Goal: Task Accomplishment & Management: Manage account settings

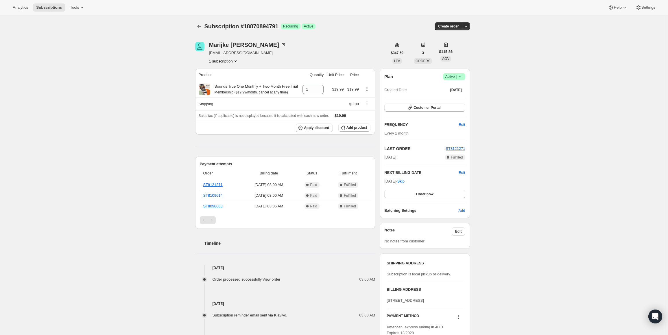
click at [461, 78] on icon at bounding box center [460, 77] width 6 height 6
click at [455, 98] on span "Cancel subscription" at bounding box center [456, 98] width 33 height 4
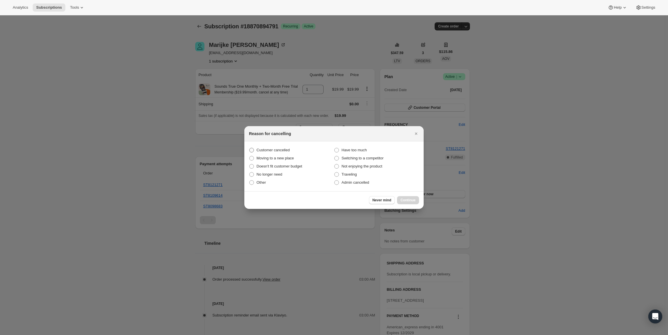
click at [287, 150] on span "Customer cancelled" at bounding box center [273, 150] width 33 height 4
click at [250, 148] on input "Customer cancelled" at bounding box center [249, 148] width 0 height 0
radio input "true"
click at [405, 200] on span "Continue" at bounding box center [408, 200] width 15 height 5
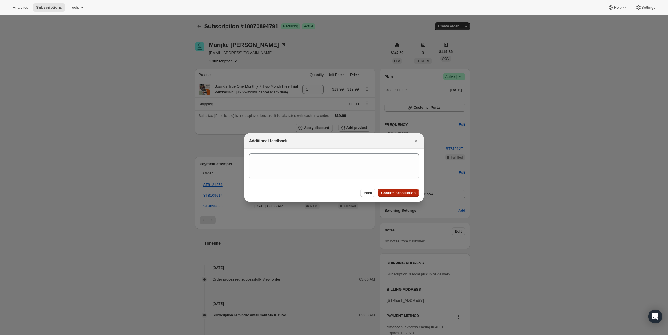
click at [406, 194] on span "Confirm cancellation" at bounding box center [398, 193] width 34 height 5
